Goal: Find contact information: Find contact information

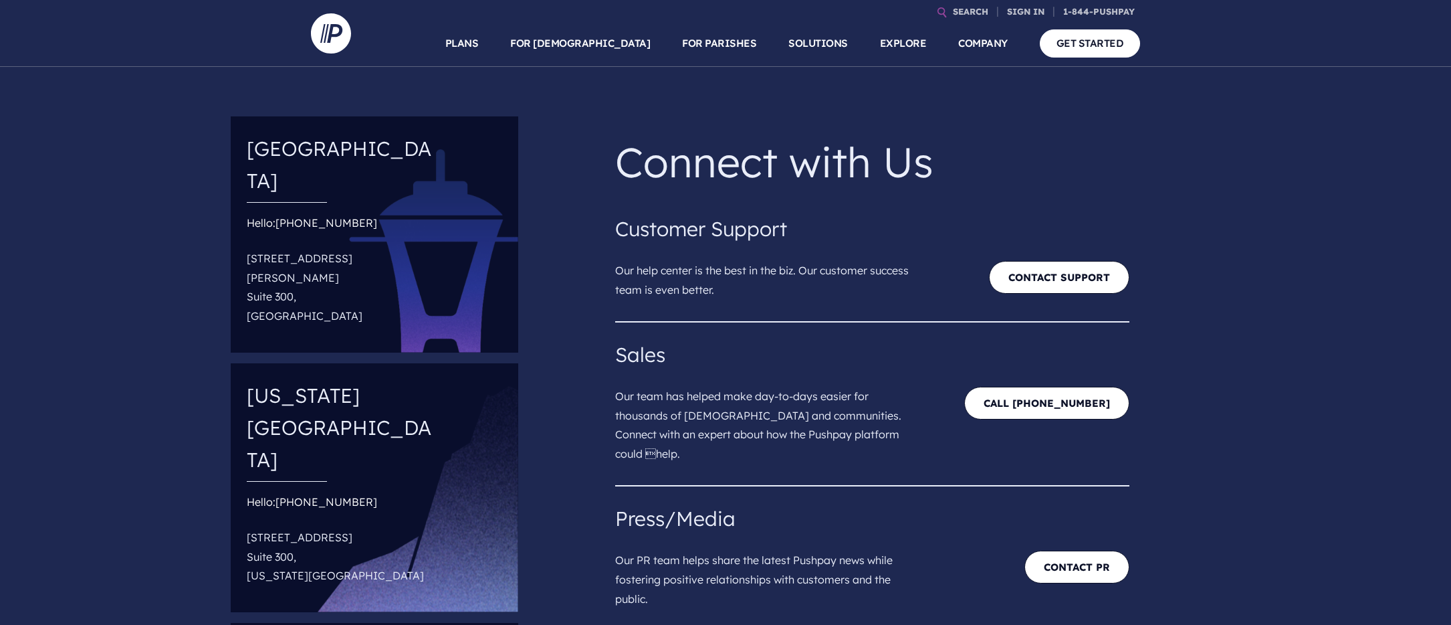
scroll to position [5, 0]
